Goal: Find specific page/section: Find specific page/section

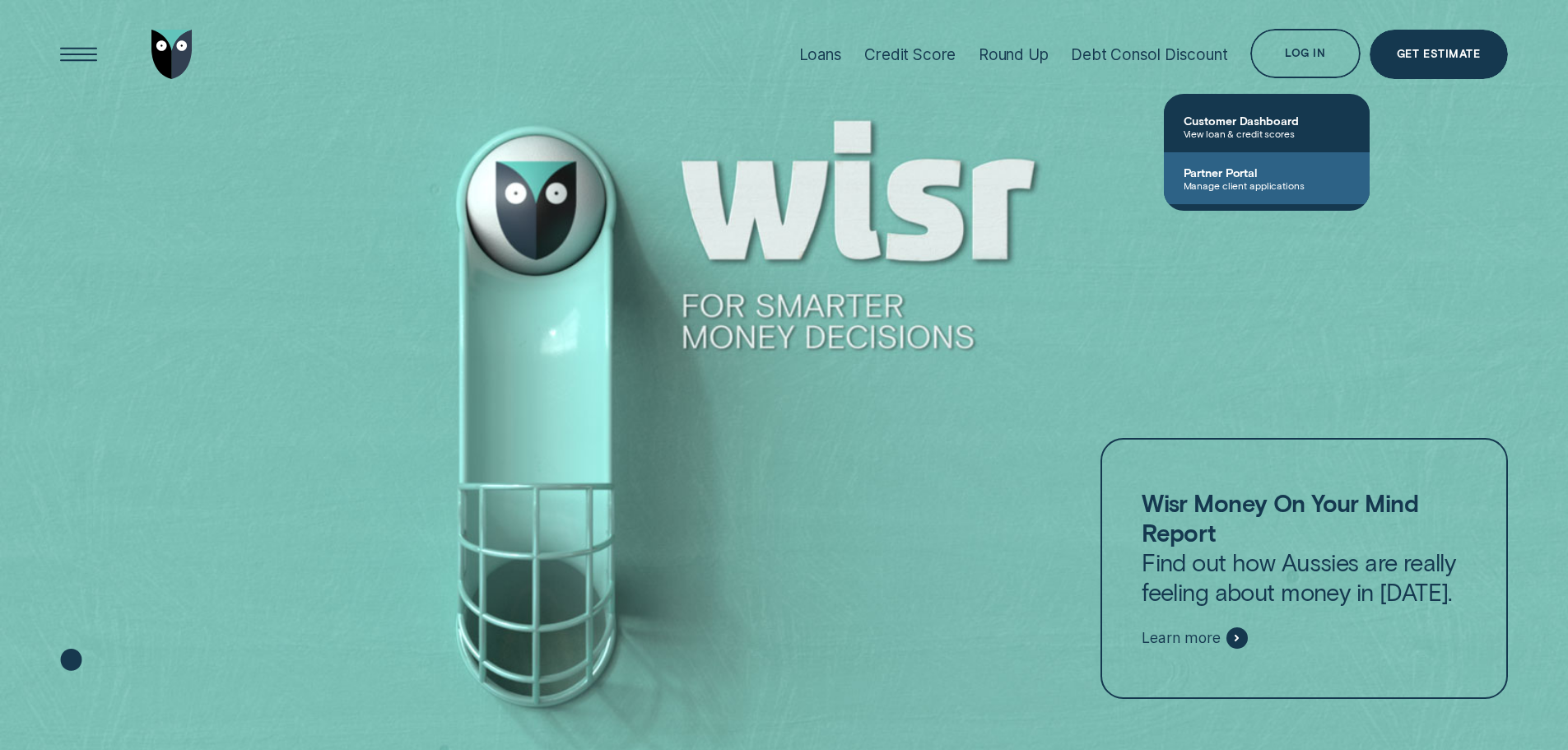
click at [1259, 178] on span "Partner Portal" at bounding box center [1267, 173] width 166 height 14
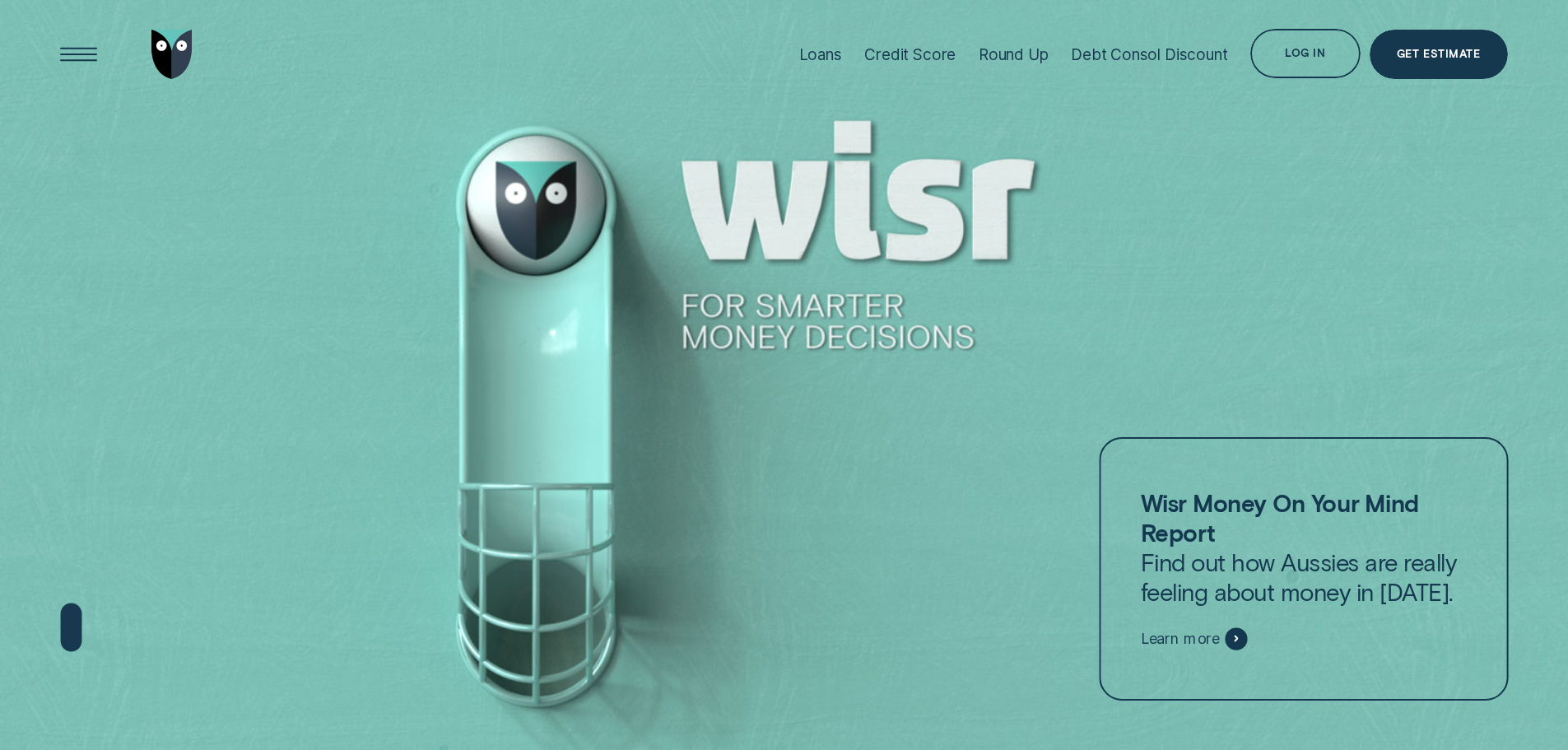
click at [1317, 51] on div "Log in" at bounding box center [1305, 56] width 40 height 10
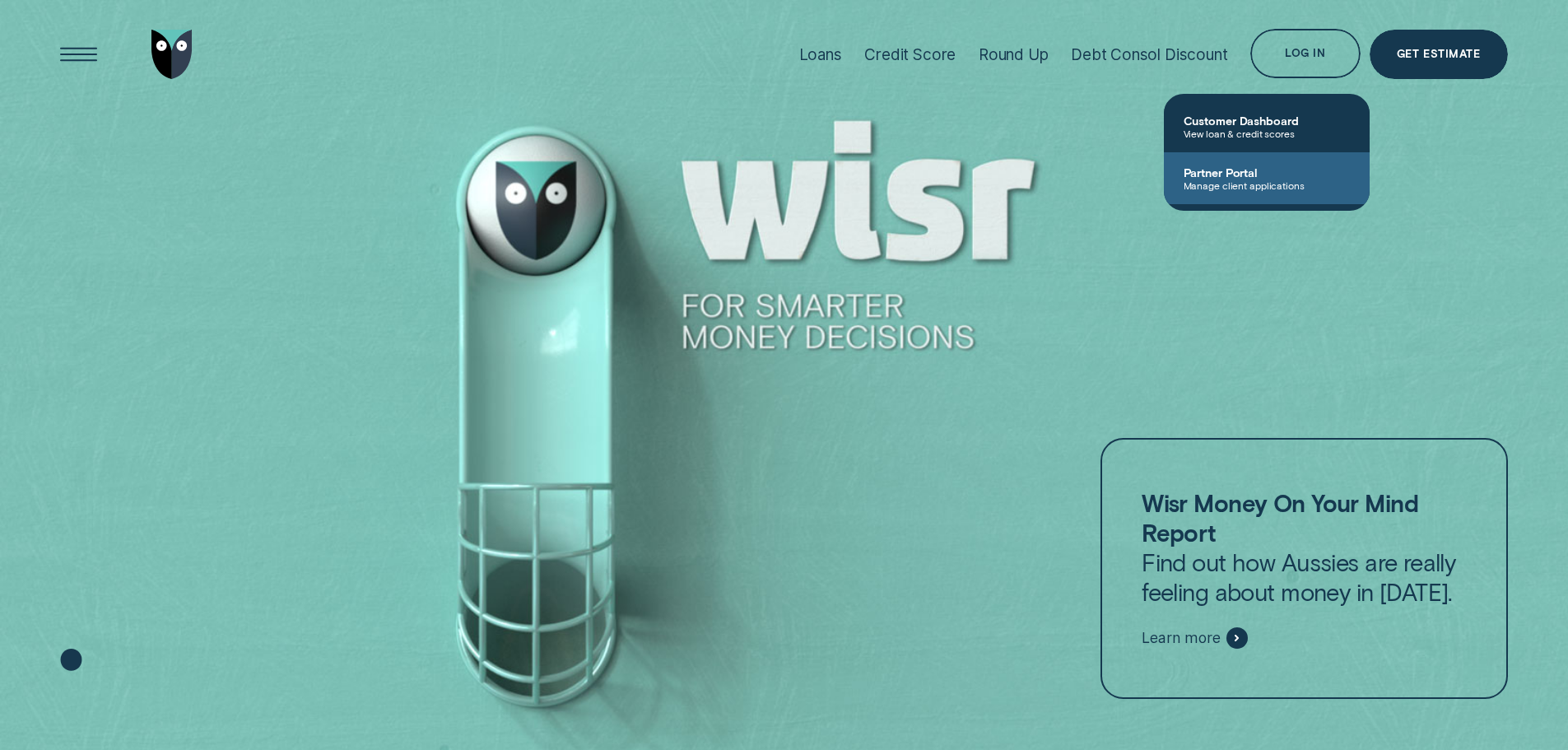
click at [1267, 183] on span "Manage client applications" at bounding box center [1267, 185] width 166 height 12
